Goal: Find specific page/section: Find specific page/section

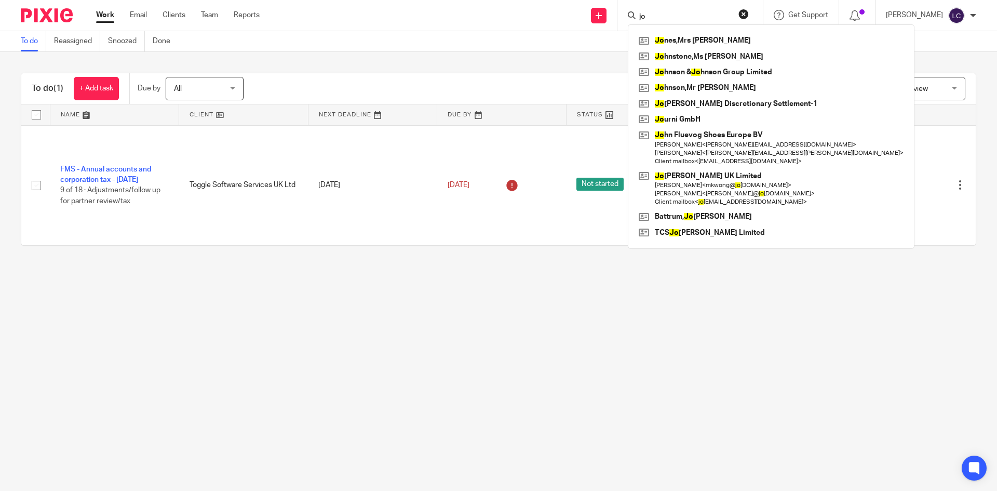
type input "j"
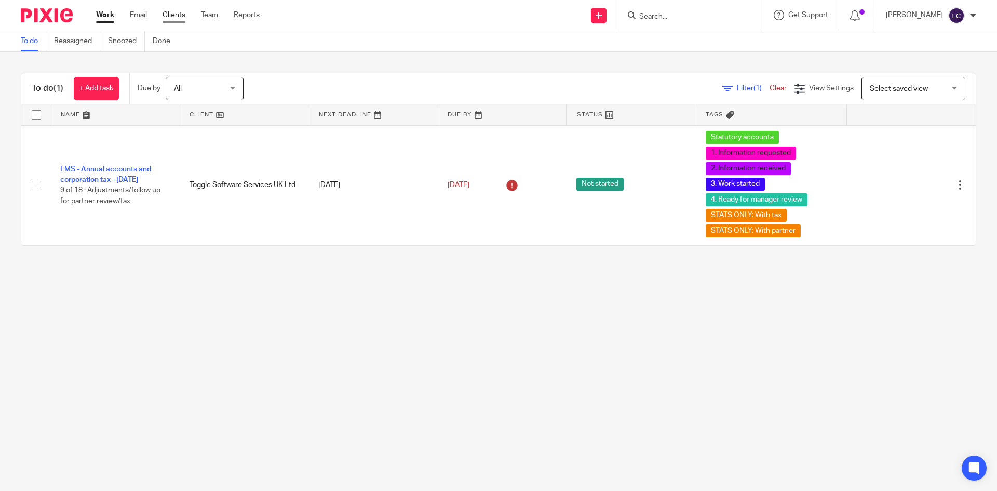
click at [171, 14] on link "Clients" at bounding box center [174, 15] width 23 height 10
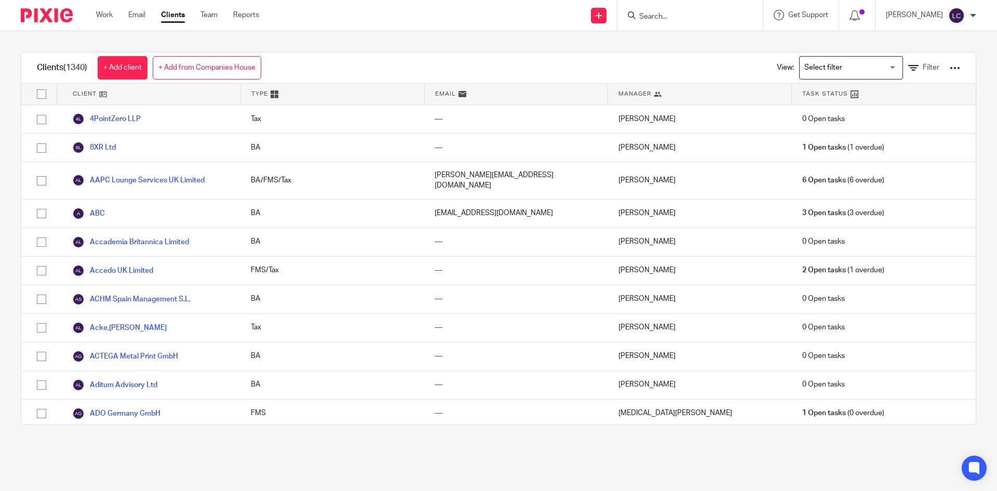
click at [924, 65] on div "View: Loading... Filter" at bounding box center [860, 67] width 199 height 31
click at [916, 63] on link "Filter" at bounding box center [923, 67] width 31 height 11
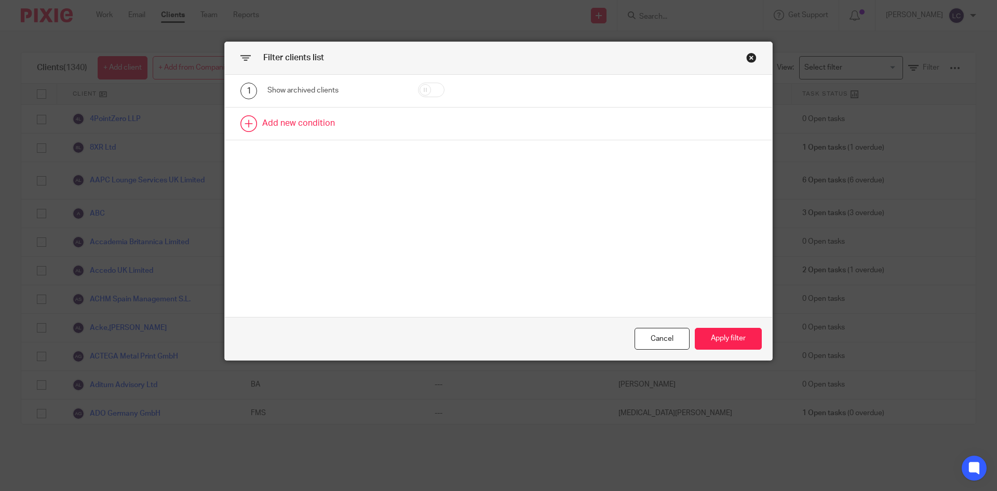
click at [323, 138] on link at bounding box center [498, 123] width 547 height 32
click at [301, 125] on div "Field" at bounding box center [326, 127] width 100 height 22
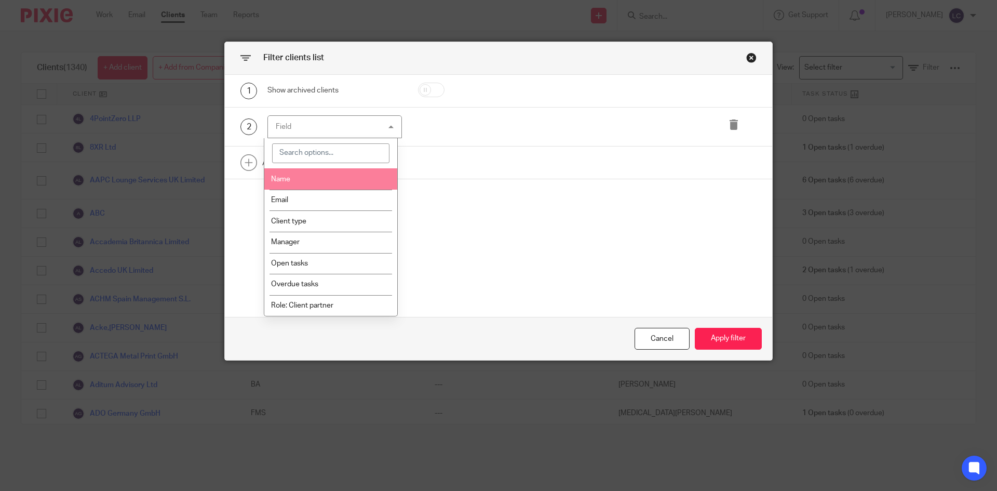
click at [328, 175] on li "Name" at bounding box center [330, 178] width 133 height 21
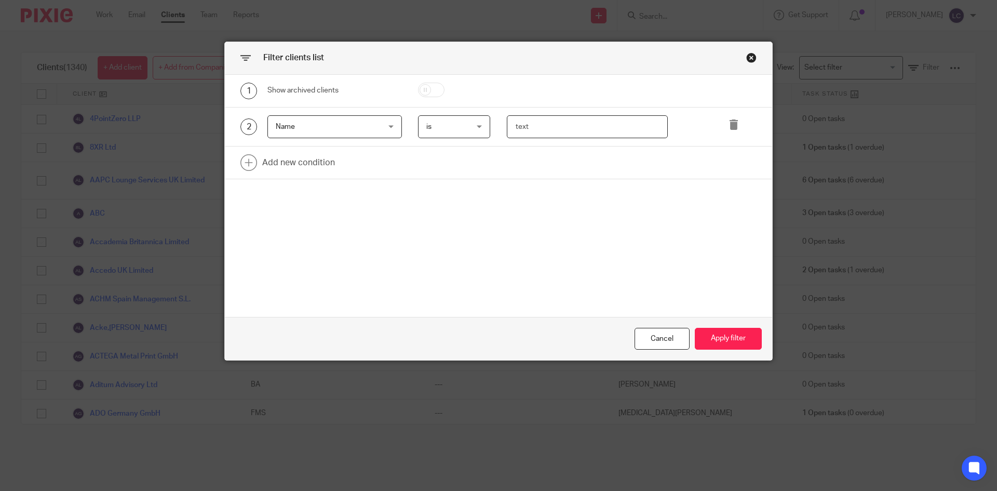
click at [566, 127] on input "text" at bounding box center [587, 126] width 161 height 23
click at [374, 121] on div "Name Name" at bounding box center [334, 126] width 134 height 23
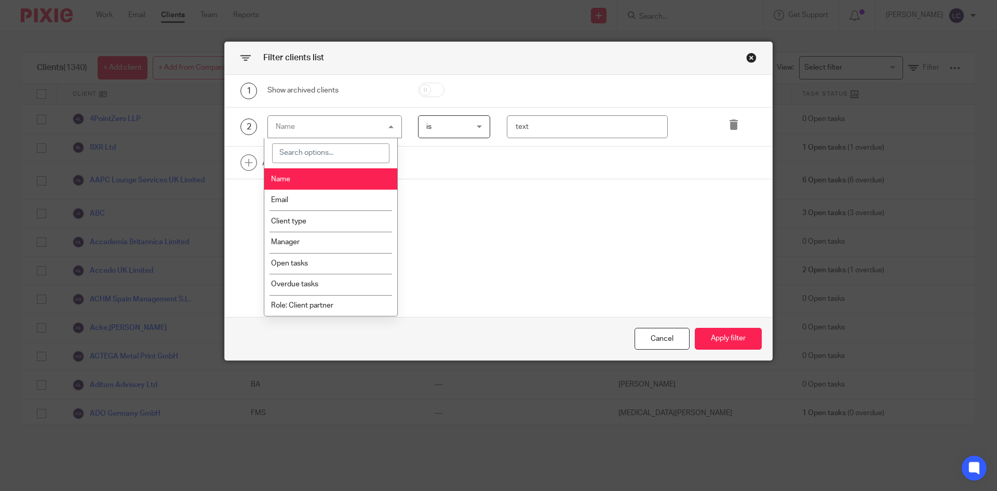
scroll to position [208, 0]
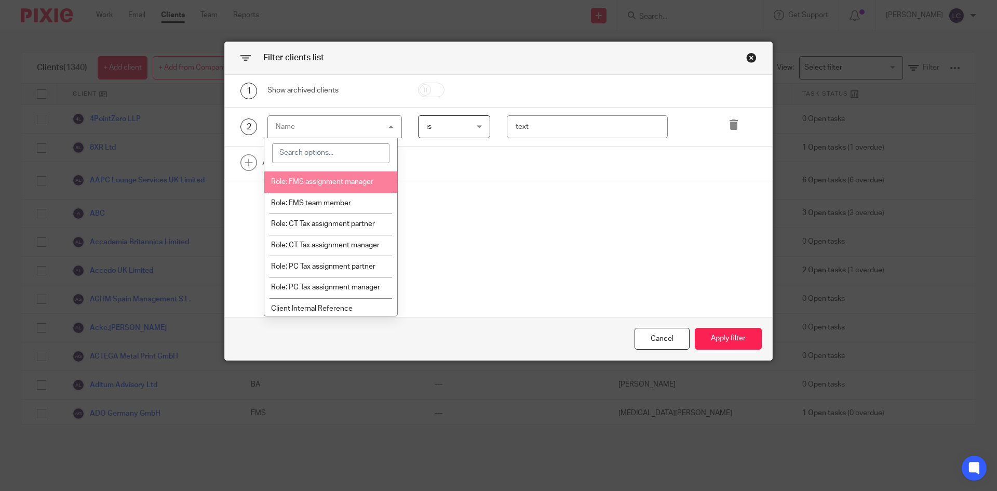
click at [348, 187] on li "Role: FMS assignment manager" at bounding box center [330, 181] width 133 height 21
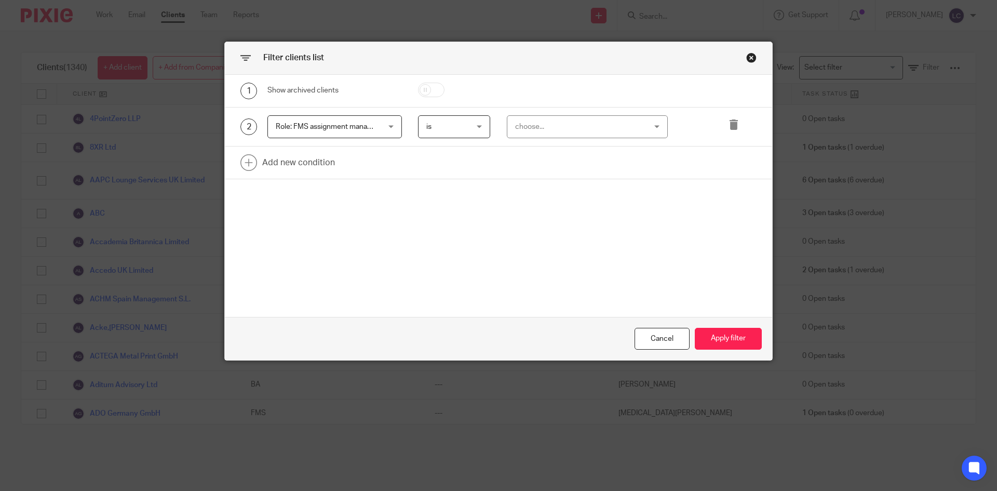
click at [571, 133] on div "choose..." at bounding box center [576, 127] width 122 height 22
type input "jo"
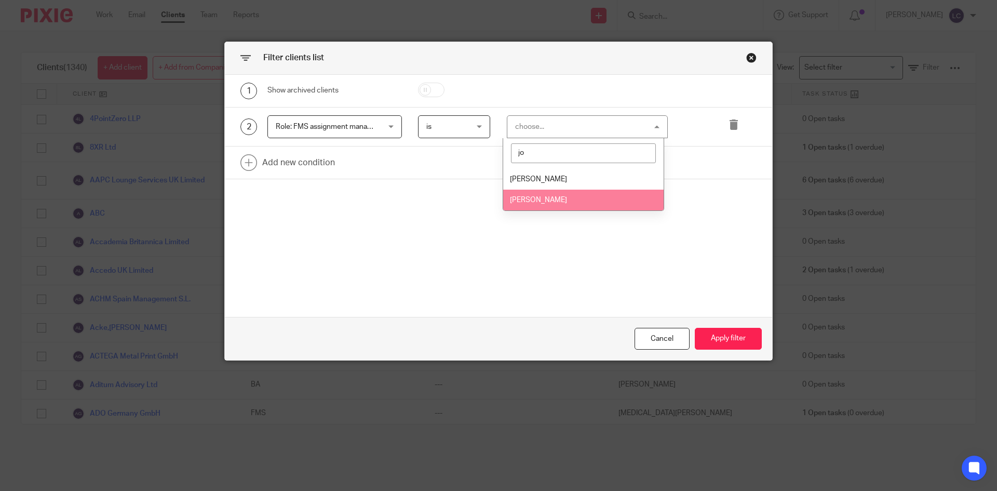
click at [528, 199] on span "Joe Moyle" at bounding box center [538, 199] width 57 height 7
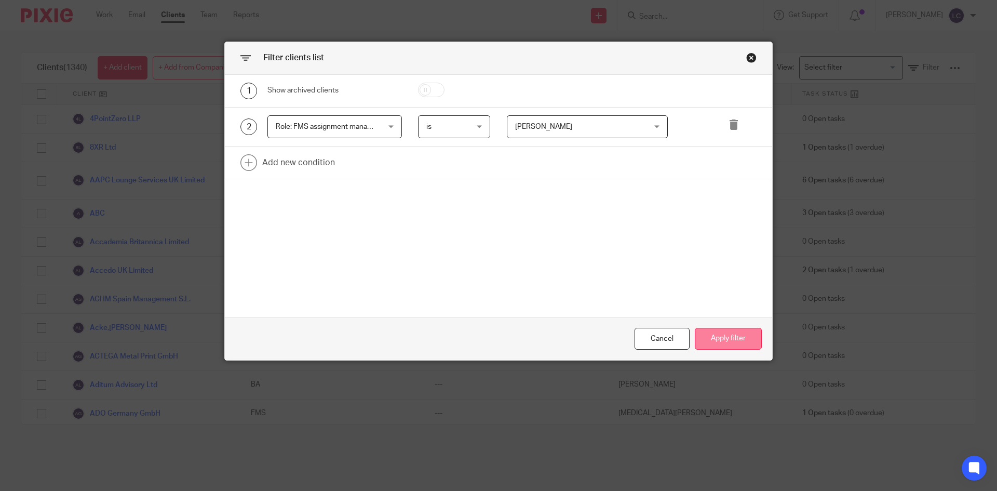
click at [717, 332] on button "Apply filter" at bounding box center [728, 339] width 67 height 22
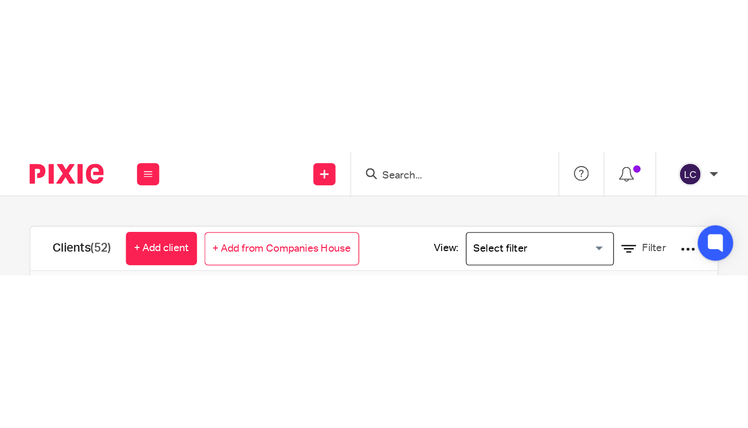
scroll to position [104, 0]
